Goal: Register for event/course

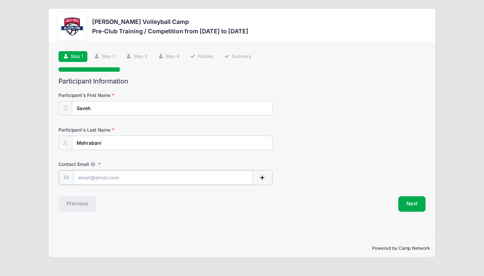
type input "[EMAIL_ADDRESS][DOMAIN_NAME]"
click at [413, 203] on button "Next" at bounding box center [411, 202] width 27 height 15
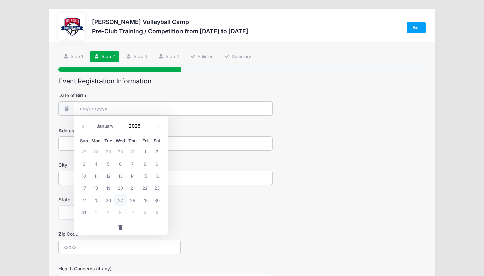
click at [165, 111] on input "Date of Birth" at bounding box center [173, 108] width 199 height 14
click at [144, 154] on span "1" at bounding box center [145, 151] width 12 height 12
type input "08/01/2025"
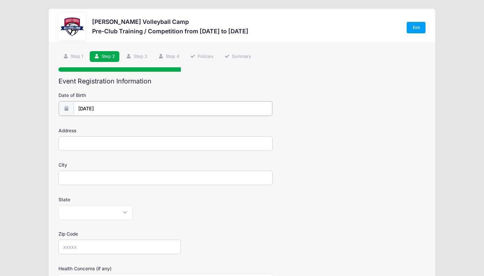
click at [86, 109] on input "08/01/2025" at bounding box center [173, 108] width 199 height 14
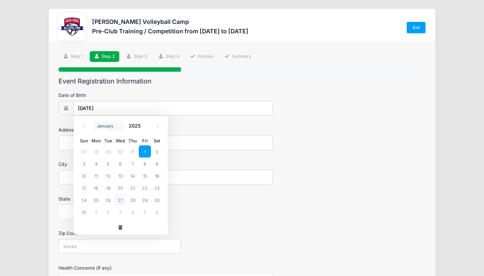
select select "0"
click at [156, 164] on span "11" at bounding box center [157, 163] width 12 height 12
type input "01/11/2025"
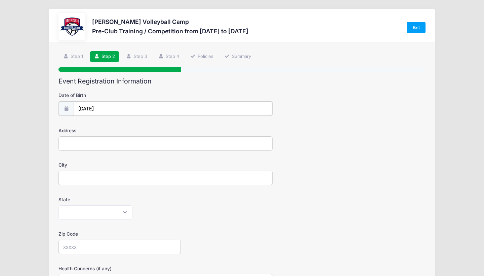
click at [96, 108] on input "01/11/2025" at bounding box center [173, 108] width 199 height 14
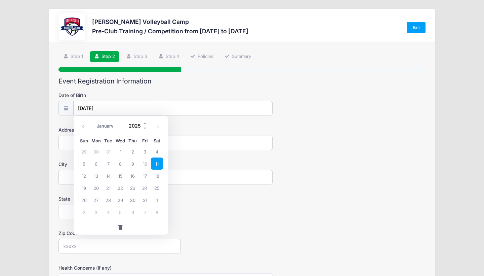
click at [130, 124] on input "2025" at bounding box center [137, 126] width 22 height 10
click at [145, 124] on span at bounding box center [145, 123] width 5 height 5
click at [146, 129] on span at bounding box center [145, 128] width 5 height 5
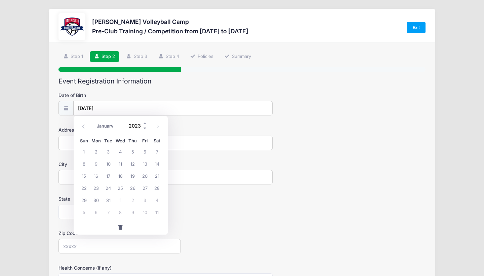
click at [146, 129] on span at bounding box center [145, 128] width 5 height 5
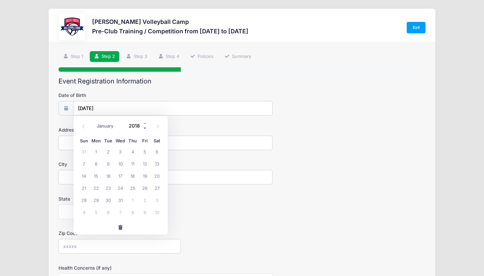
click at [146, 129] on span at bounding box center [145, 128] width 5 height 5
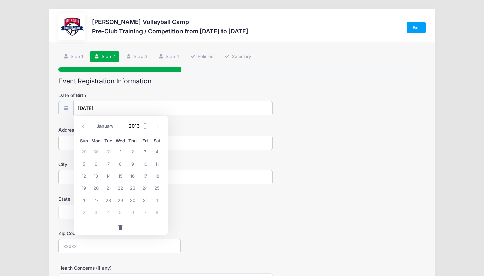
click at [146, 129] on span at bounding box center [145, 128] width 5 height 5
type input "2011"
click at [110, 177] on span "11" at bounding box center [108, 175] width 12 height 12
type input "01/11/2011"
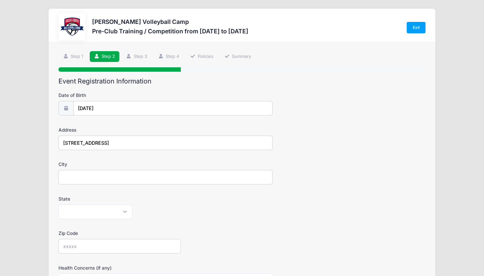
type input "2540 N Indian ridge Dr"
type input "tucson"
select select "AZ"
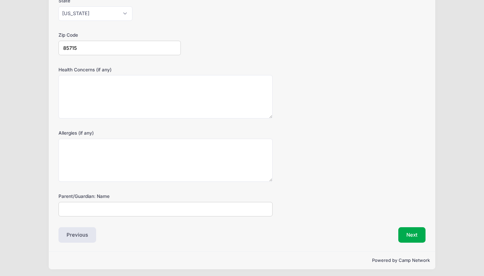
scroll to position [197, 0]
type input "85715"
click at [67, 206] on input "S Mehrabani" at bounding box center [165, 210] width 214 height 14
type input "Stehanie Stark Mehrabani"
click at [417, 231] on button "Next" at bounding box center [411, 235] width 27 height 15
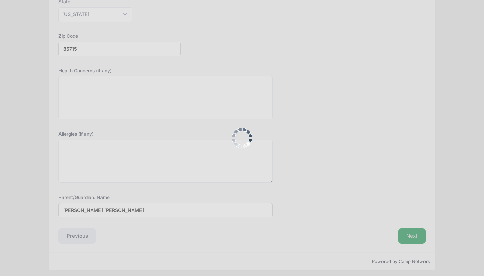
scroll to position [0, 0]
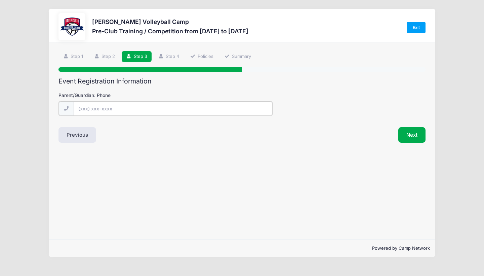
click at [182, 104] on input "Parent/Guardian: Phone" at bounding box center [173, 108] width 199 height 14
type input "(520) 869-3730"
click at [415, 135] on button "Next" at bounding box center [411, 133] width 27 height 15
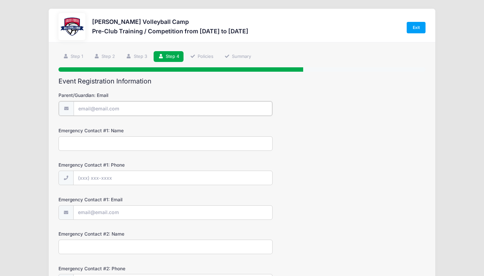
type input "[EMAIL_ADDRESS][DOMAIN_NAME]"
click at [88, 142] on input "Stephanie Mehrabani" at bounding box center [165, 142] width 214 height 14
type input "Stephanie Stark Mehrabani"
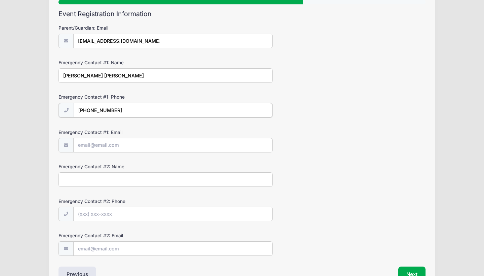
scroll to position [68, 0]
type input "(520) 869-3730"
drag, startPoint x: 136, startPoint y: 41, endPoint x: 74, endPoint y: 40, distance: 61.5
click at [74, 40] on input "[EMAIL_ADDRESS][DOMAIN_NAME]" at bounding box center [173, 40] width 199 height 14
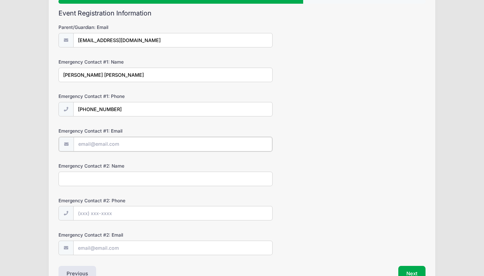
paste input "[EMAIL_ADDRESS][DOMAIN_NAME]"
type input "[EMAIL_ADDRESS][DOMAIN_NAME]"
click at [56, 164] on div "Step 4 /7 Step 1 Step 2 Step 3 Step 4 Policies Summary Participant Information …" at bounding box center [242, 131] width 386 height 315
type input "Adi Mehrabani"
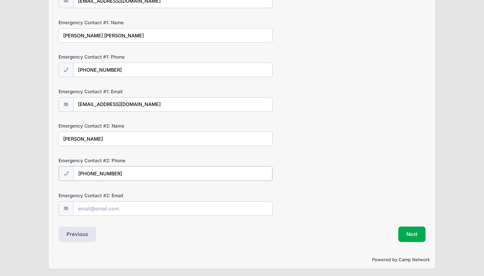
scroll to position [107, 0]
type input "(206) 852-0152"
type input "adi.mehrabani@gmail.com"
click at [413, 232] on button "Next" at bounding box center [411, 233] width 27 height 15
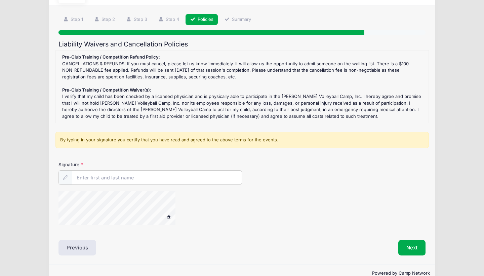
scroll to position [37, 0]
click at [150, 179] on input "Signature" at bounding box center [156, 177] width 169 height 14
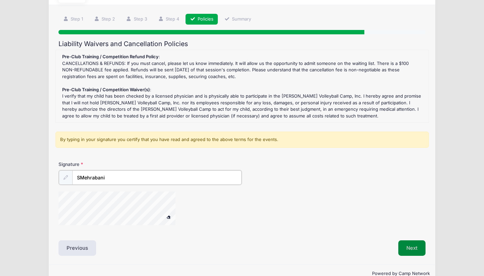
type input "SMehrabani"
click at [417, 246] on button "Next" at bounding box center [411, 246] width 27 height 15
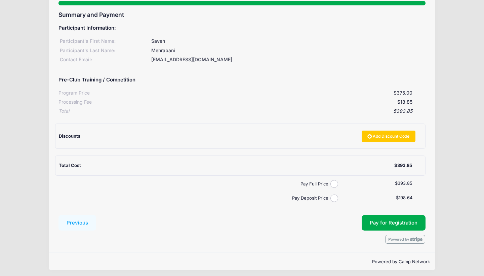
scroll to position [66, 0]
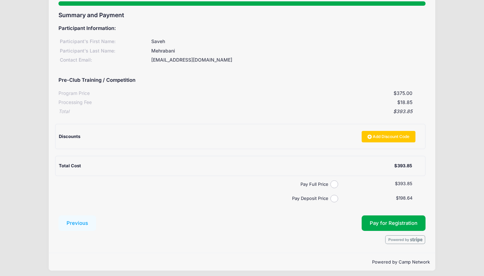
click at [334, 181] on input "Pay Full Price" at bounding box center [334, 184] width 8 height 8
radio input "true"
click at [333, 195] on input "Pay Deposit Price" at bounding box center [334, 199] width 8 height 8
radio input "true"
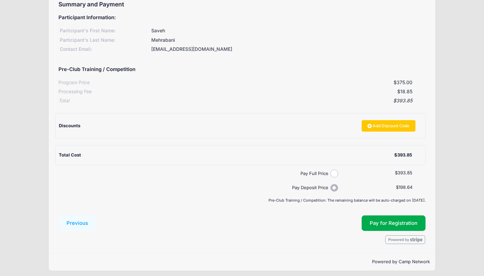
scroll to position [76, 0]
click at [397, 221] on span "Pay for Registration" at bounding box center [394, 223] width 48 height 6
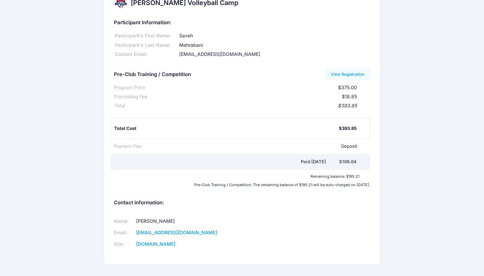
scroll to position [18, 0]
click at [338, 73] on link "View Registration" at bounding box center [347, 73] width 45 height 11
